Goal: Task Accomplishment & Management: Use online tool/utility

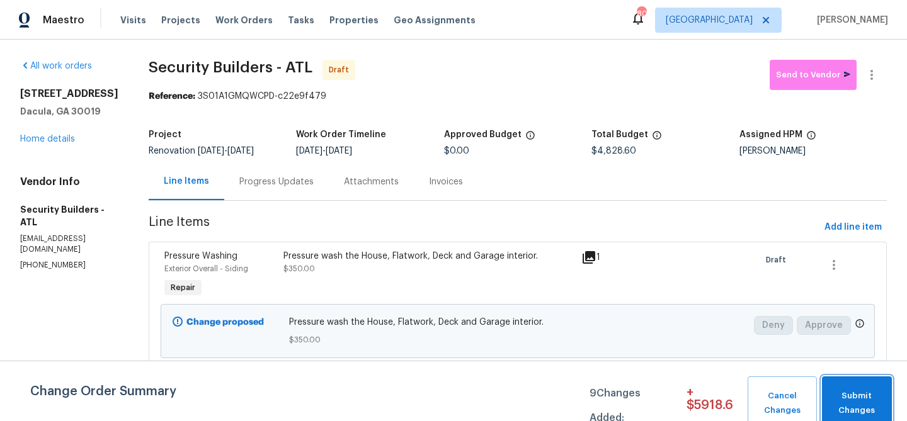
click at [855, 387] on button "Submit Changes" at bounding box center [857, 403] width 70 height 54
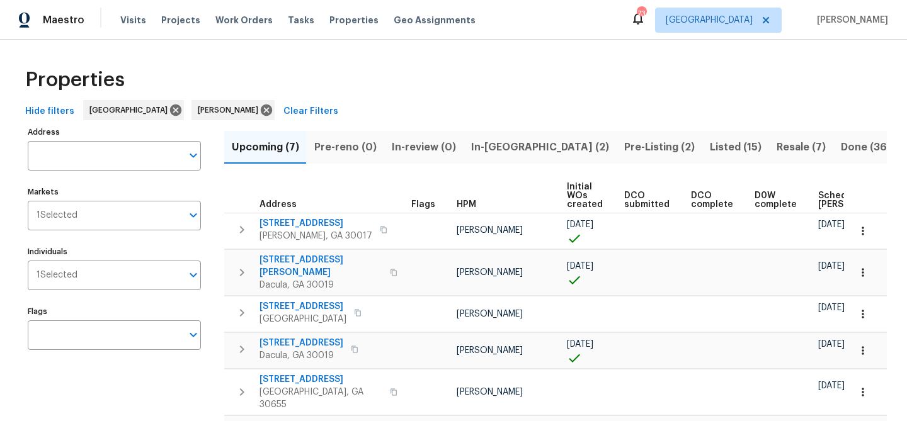
scroll to position [0, 138]
click at [710, 144] on span "Listed (15)" at bounding box center [736, 148] width 52 height 18
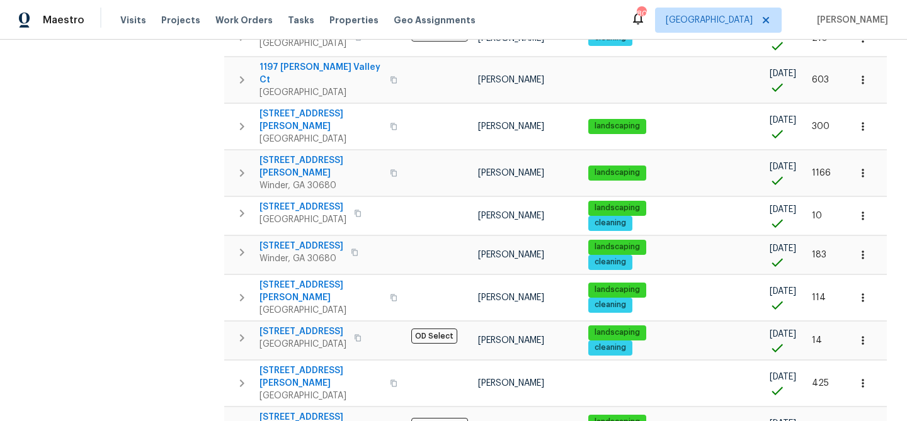
scroll to position [390, 0]
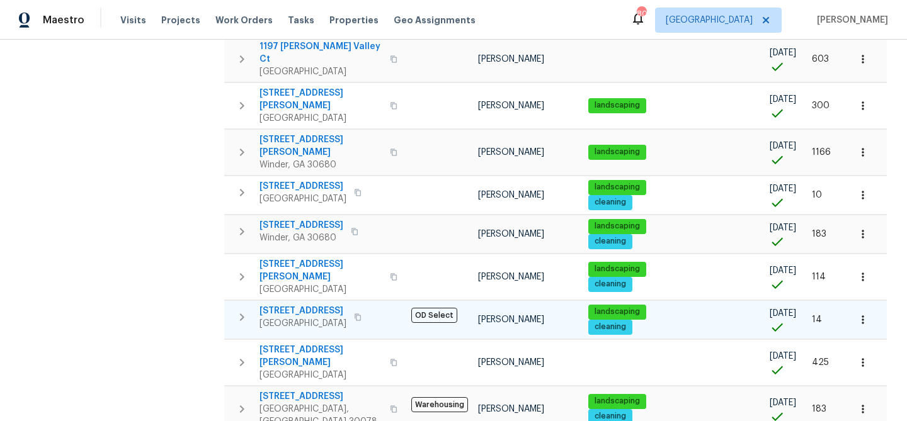
click at [291, 305] on span "[STREET_ADDRESS]" at bounding box center [302, 311] width 87 height 13
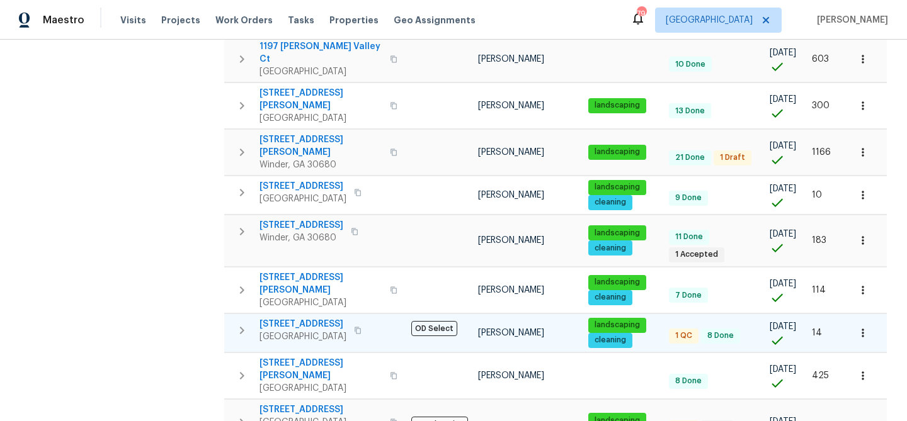
click at [307, 318] on span "190 Derby St" at bounding box center [302, 324] width 87 height 13
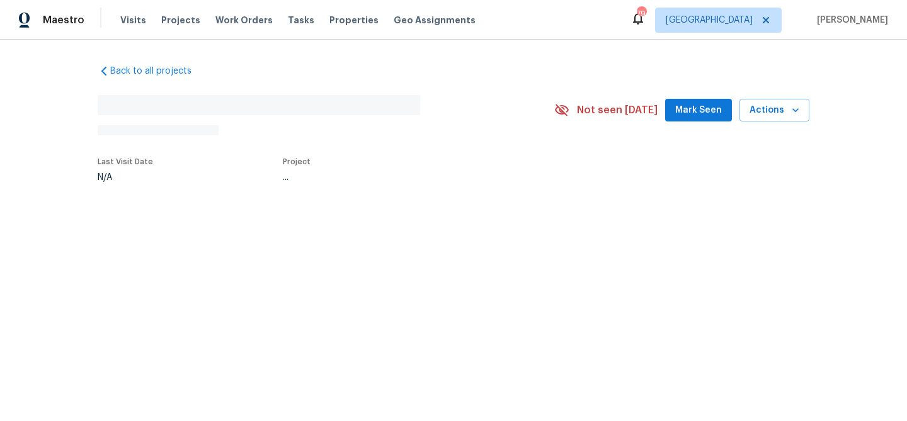
click at [683, 117] on span "Mark Seen" at bounding box center [698, 111] width 47 height 16
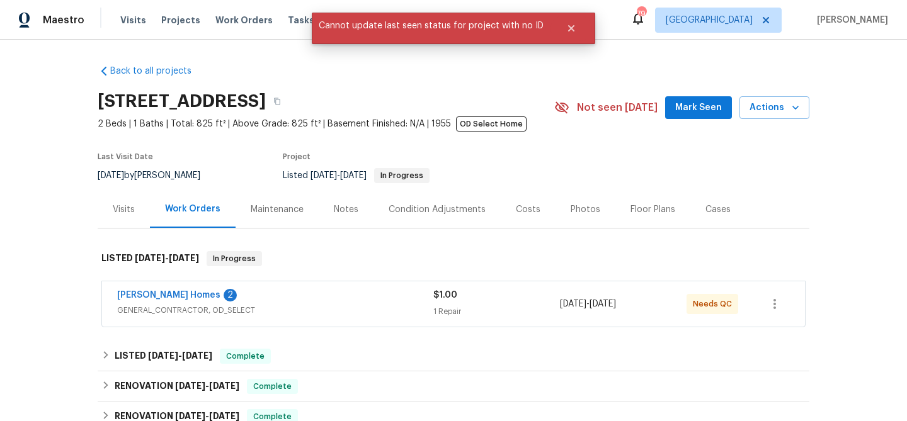
click at [683, 117] on button "Mark Seen" at bounding box center [698, 107] width 67 height 23
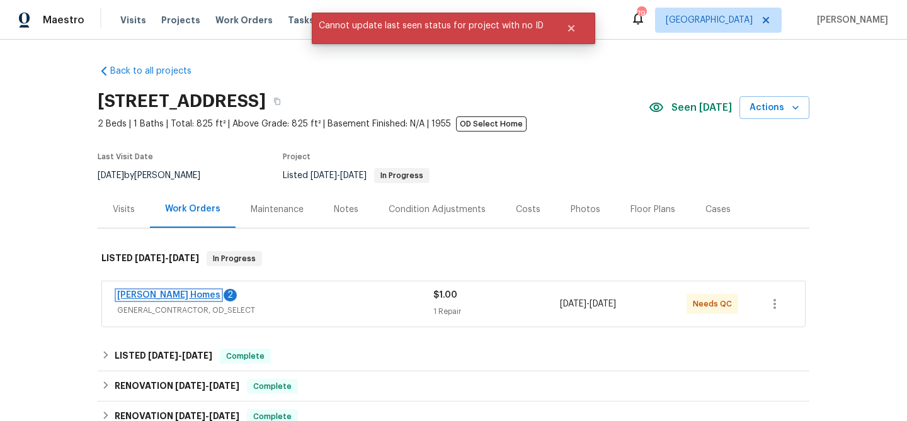
click at [162, 293] on link "[PERSON_NAME] Homes" at bounding box center [168, 295] width 103 height 9
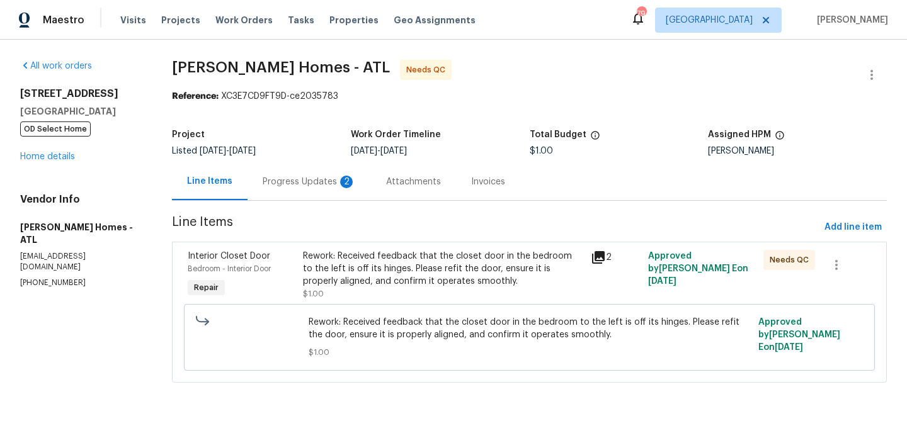
click at [393, 182] on div "Attachments" at bounding box center [413, 182] width 55 height 13
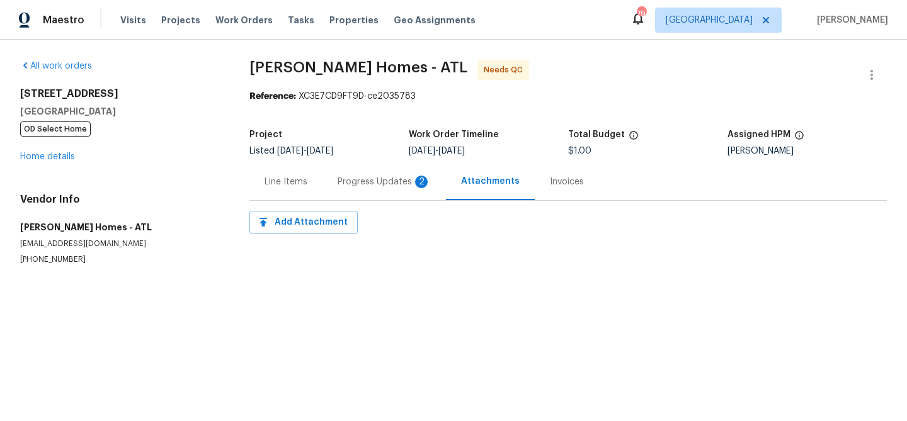
click at [367, 184] on div "Progress Updates 2" at bounding box center [383, 182] width 93 height 13
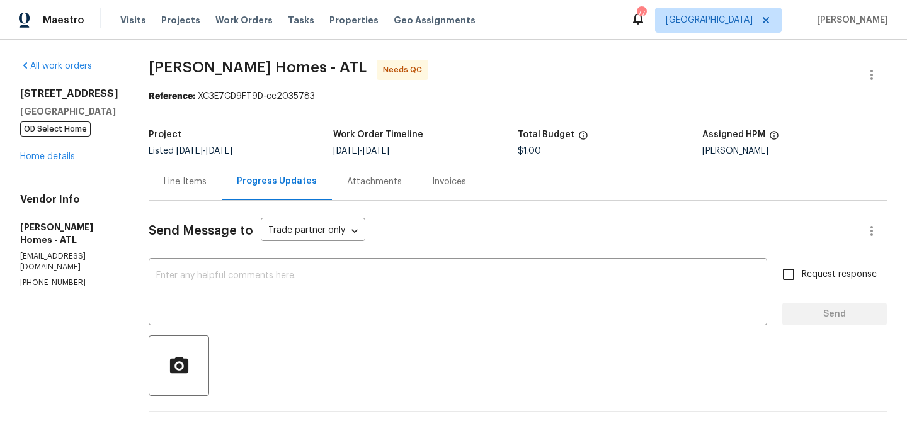
click at [168, 185] on div "Line Items" at bounding box center [185, 182] width 43 height 13
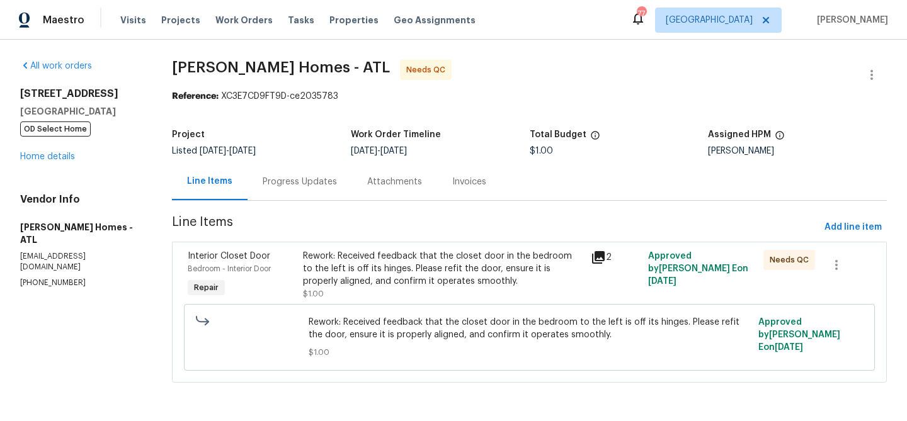
click at [360, 288] on div "Rework: Received feedback that the closet door in the bedroom to the left is of…" at bounding box center [443, 275] width 280 height 50
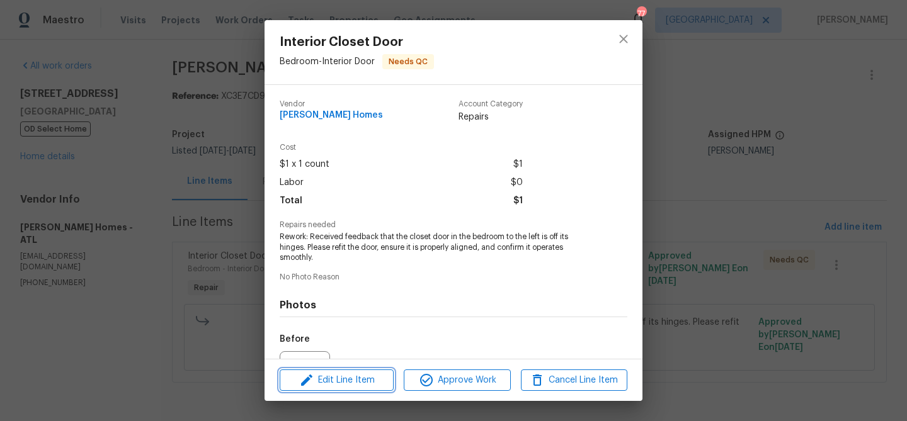
click at [364, 373] on span "Edit Line Item" at bounding box center [336, 381] width 106 height 16
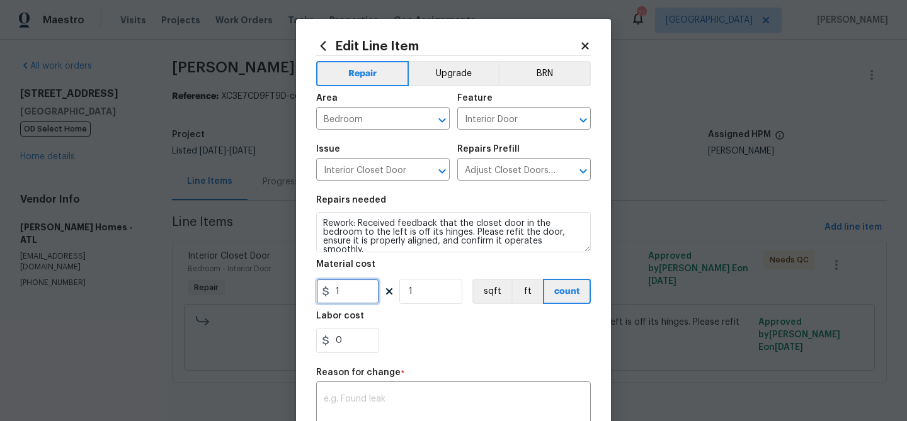
click at [337, 290] on input "1" at bounding box center [347, 291] width 63 height 25
type input "75"
click at [392, 327] on div "Labor cost" at bounding box center [453, 320] width 274 height 16
click at [389, 400] on textarea at bounding box center [453, 408] width 259 height 26
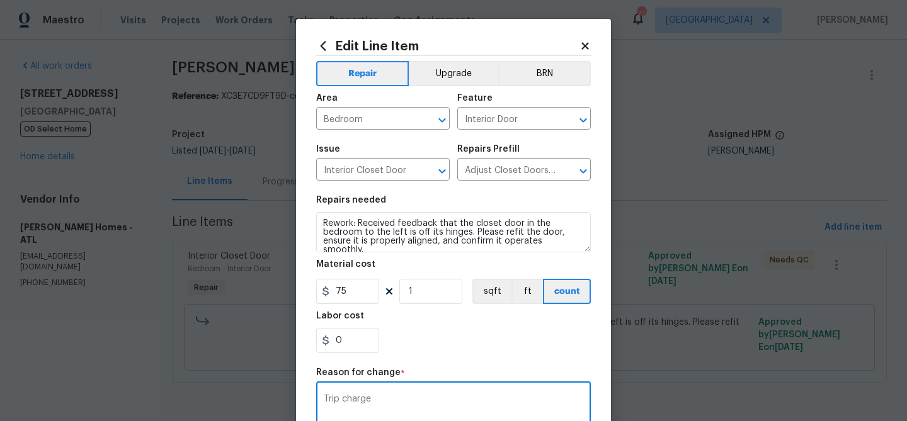
type textarea "Trip charge"
click at [426, 357] on section "Repairs needed Rework: Received feedback that the closet door in the bedroom to…" at bounding box center [453, 274] width 274 height 172
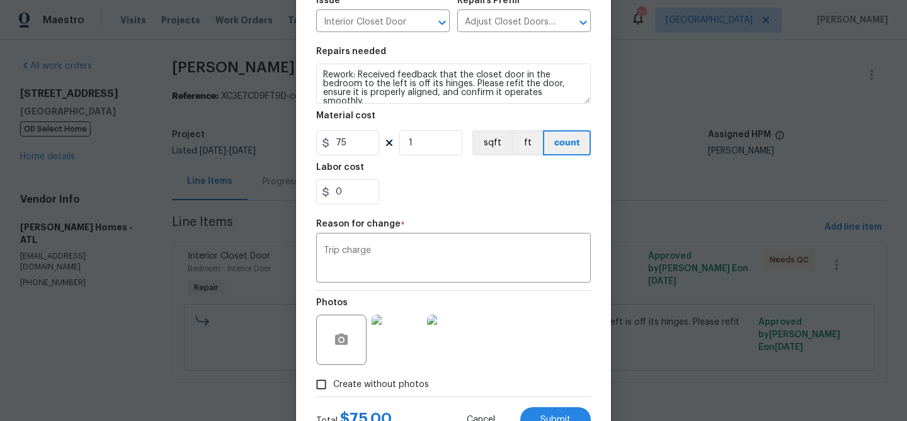
scroll to position [200, 0]
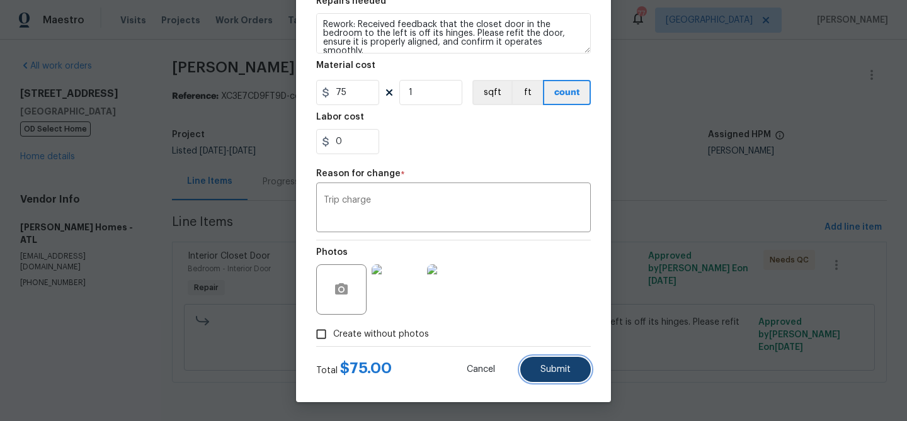
click at [554, 375] on button "Submit" at bounding box center [555, 369] width 71 height 25
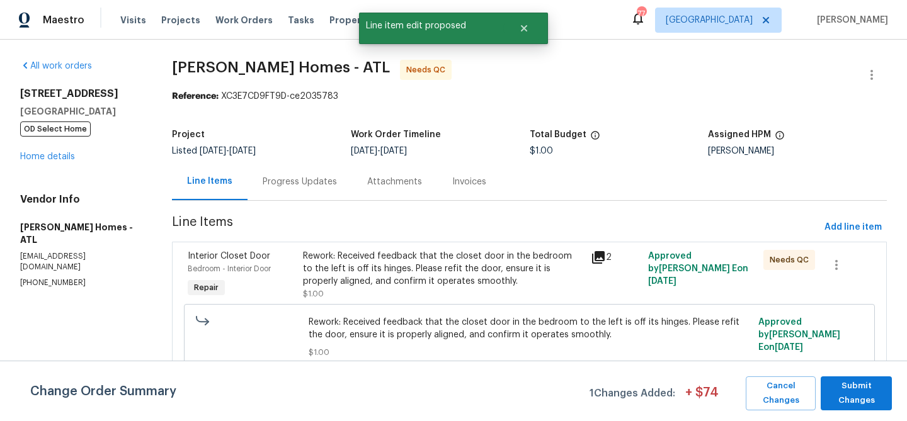
scroll to position [0, 0]
click at [852, 387] on span "Submit Changes" at bounding box center [856, 393] width 59 height 29
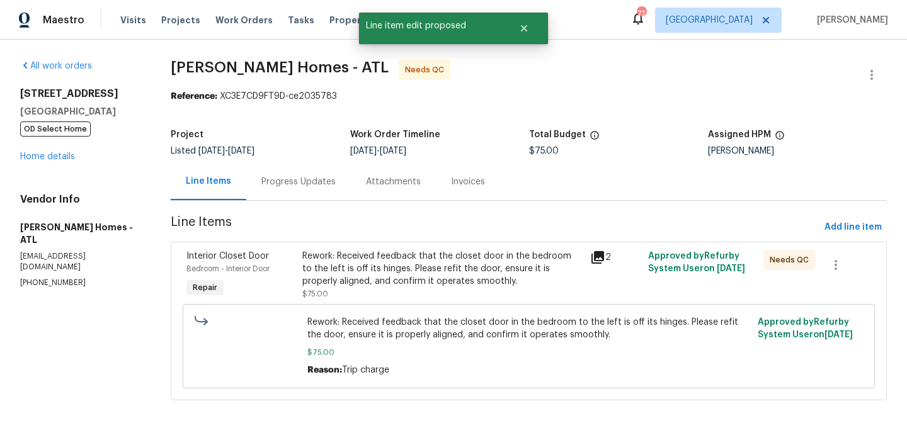
click at [551, 264] on div "Rework: Received feedback that the closet door in the bedroom to the left is of…" at bounding box center [442, 269] width 281 height 38
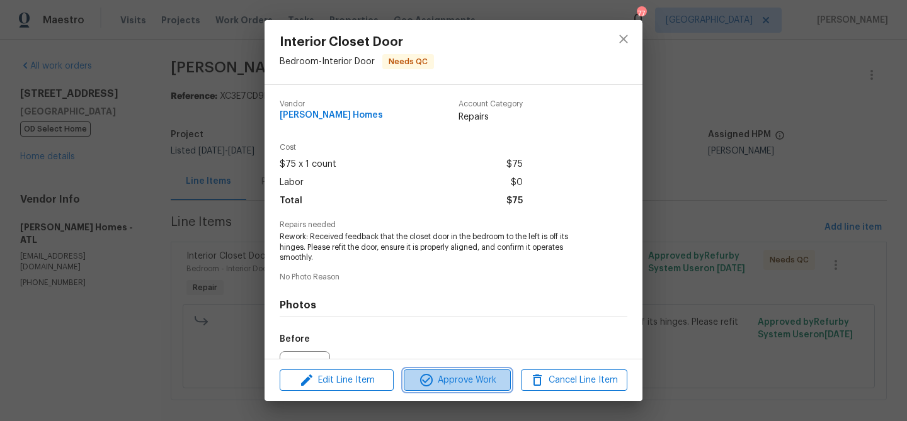
click at [482, 373] on span "Approve Work" at bounding box center [456, 381] width 99 height 16
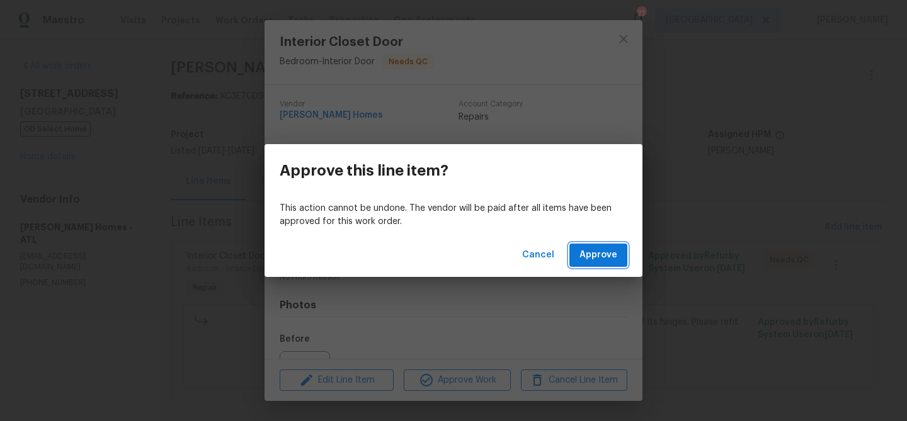
click at [595, 254] on span "Approve" at bounding box center [598, 255] width 38 height 16
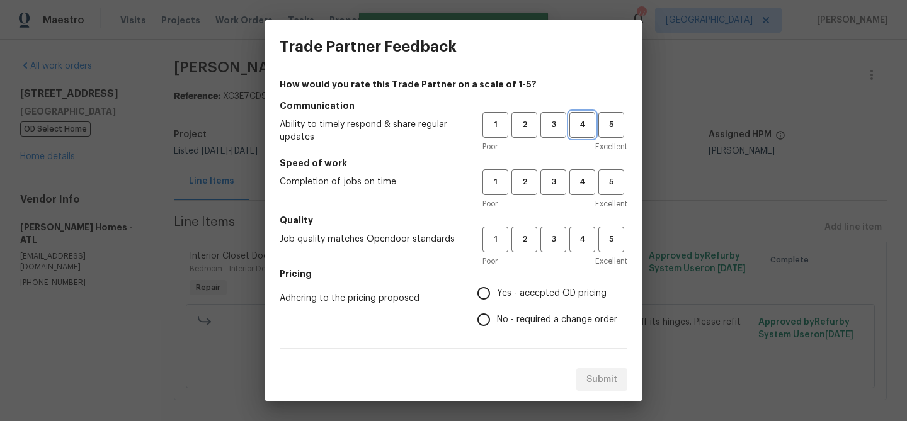
click at [575, 132] on span "4" at bounding box center [581, 125] width 23 height 14
click at [576, 178] on span "4" at bounding box center [581, 182] width 23 height 14
click at [576, 231] on button "4" at bounding box center [582, 240] width 26 height 26
click at [492, 288] on input "Yes - accepted OD pricing" at bounding box center [483, 293] width 26 height 26
radio input "true"
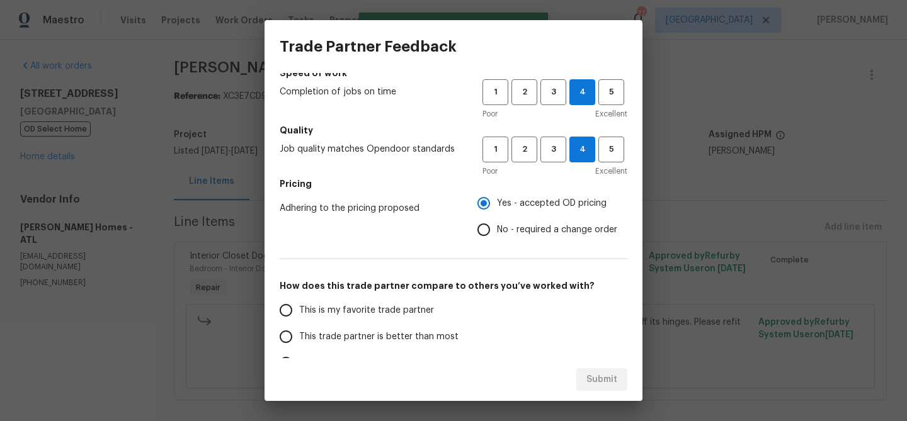
scroll to position [103, 0]
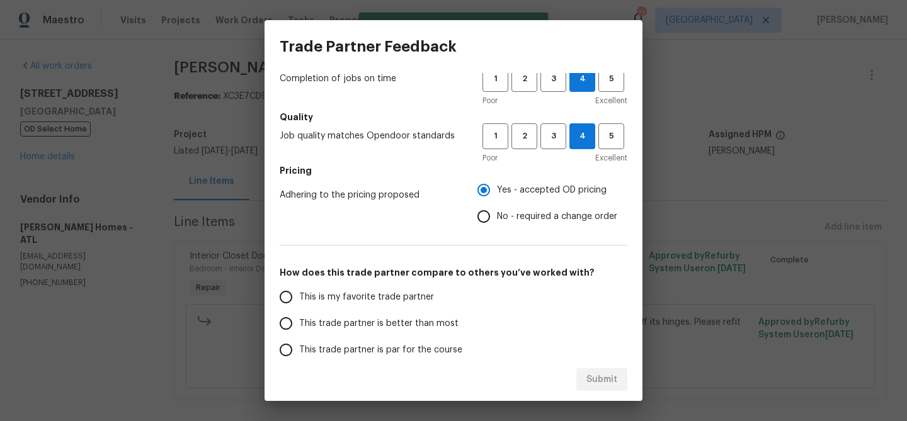
click at [352, 327] on span "This trade partner is better than most" at bounding box center [378, 323] width 159 height 13
click at [299, 327] on input "This trade partner is better than most" at bounding box center [286, 323] width 26 height 26
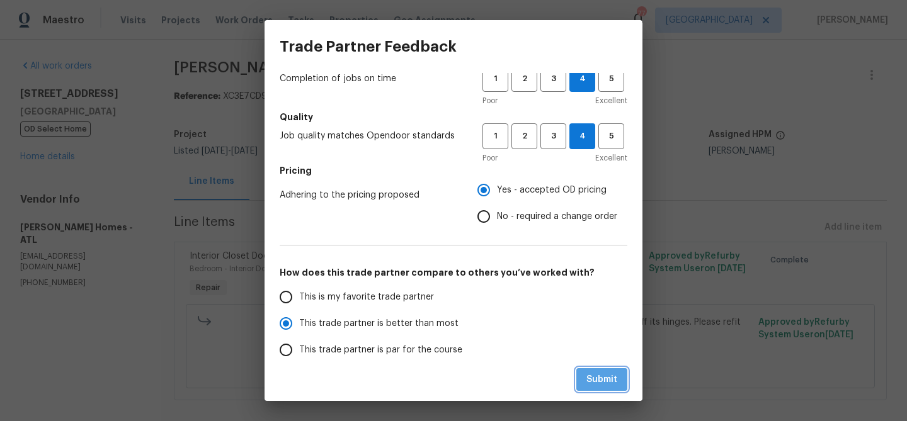
click at [596, 375] on span "Submit" at bounding box center [601, 380] width 31 height 16
radio input "true"
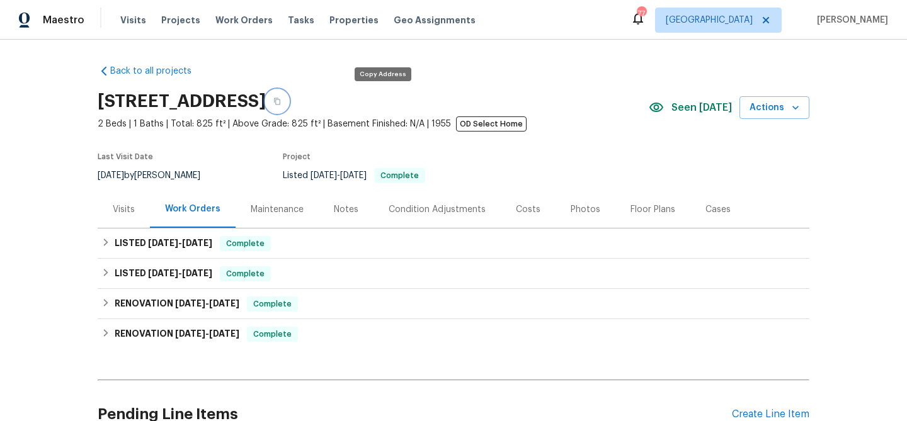
click at [281, 105] on icon "button" at bounding box center [277, 102] width 8 height 8
